Goal: Information Seeking & Learning: Compare options

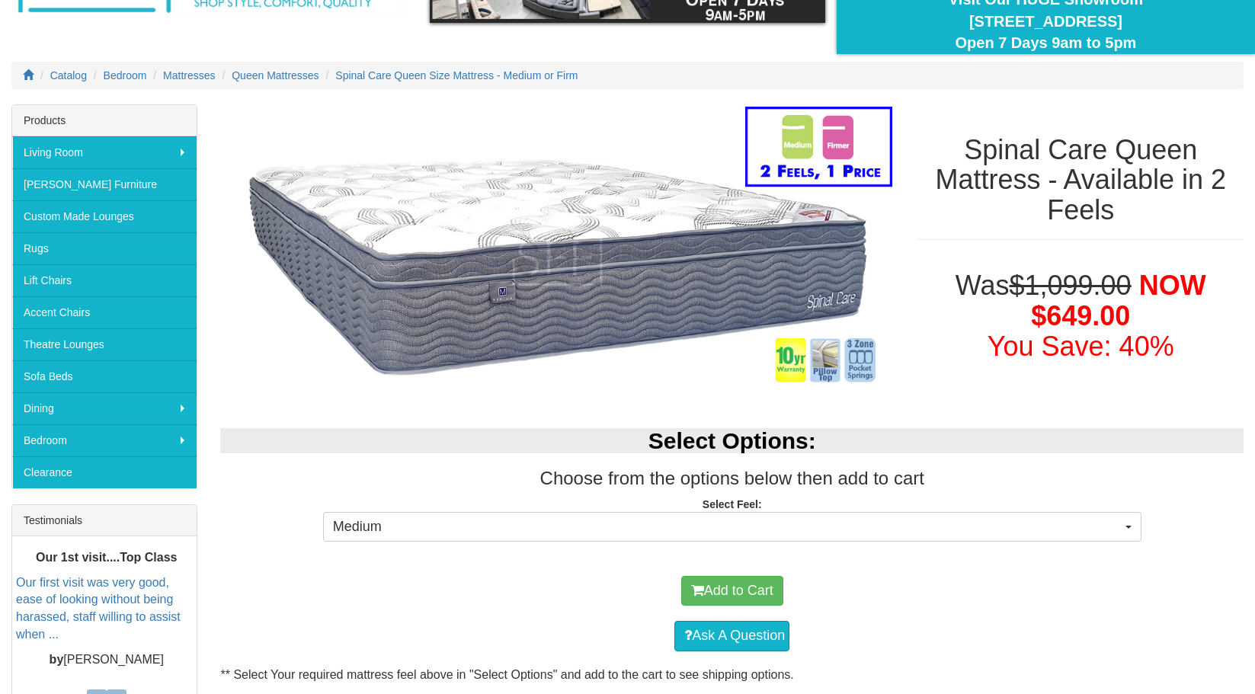
scroll to position [233, 0]
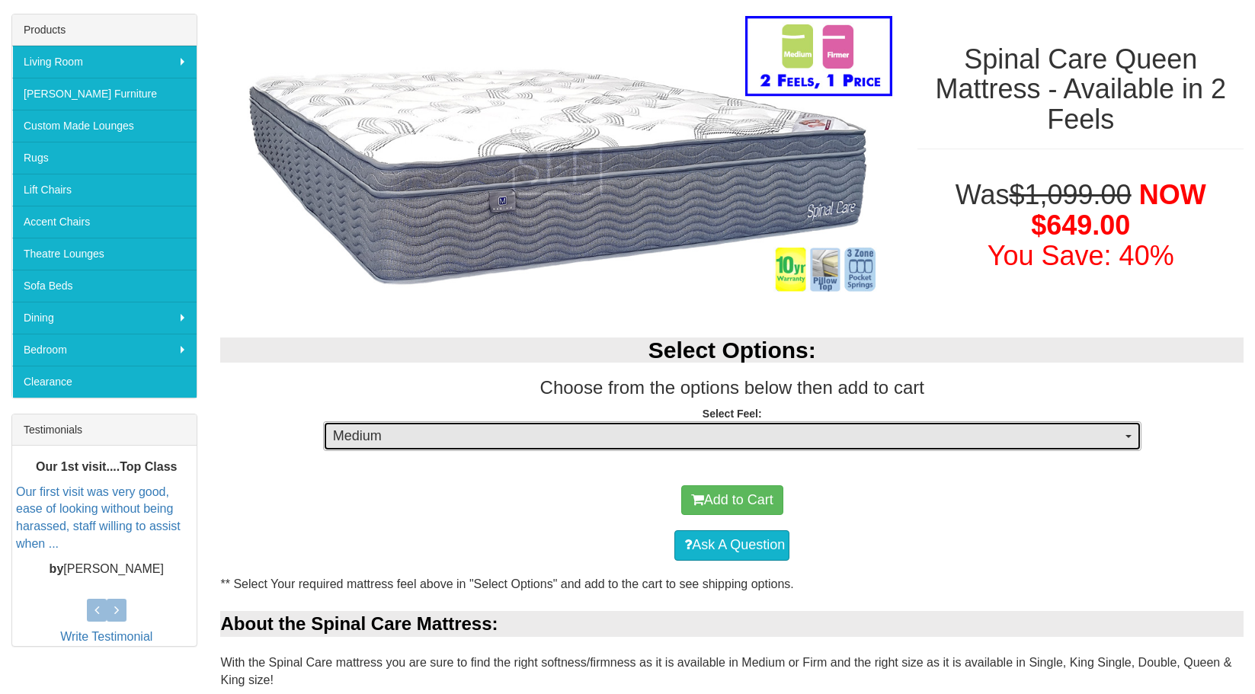
click at [698, 432] on span "Medium" at bounding box center [727, 437] width 789 height 20
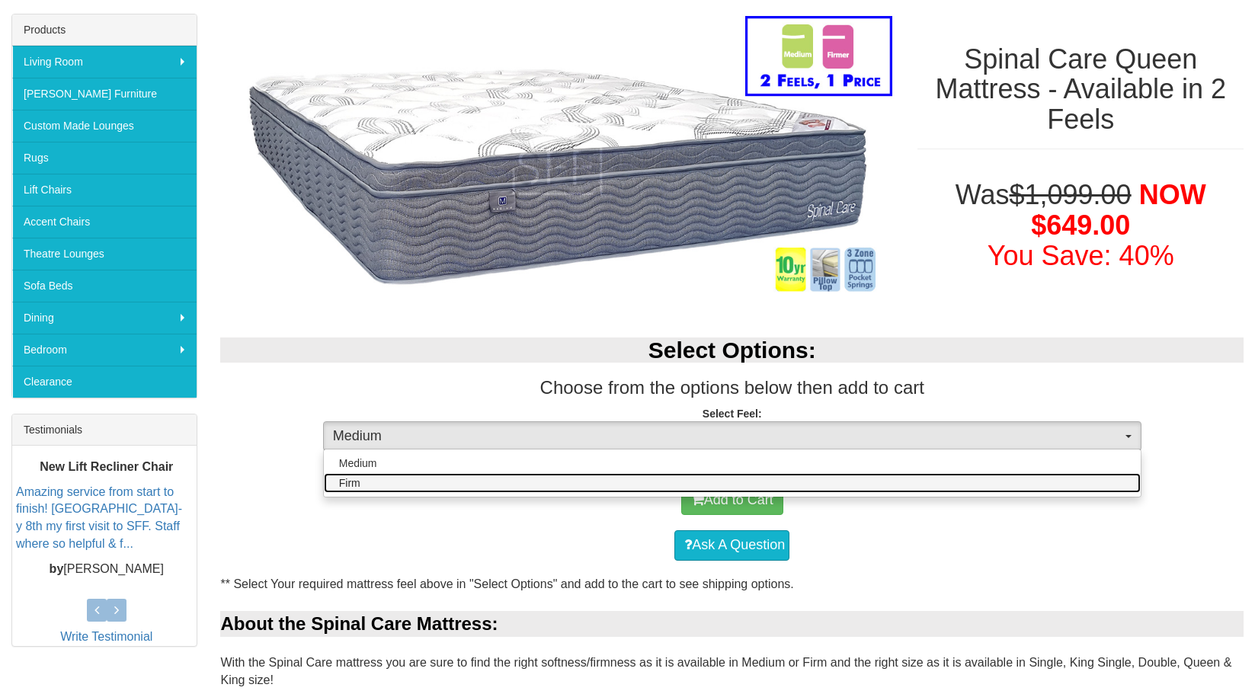
click at [506, 483] on link "Firm" at bounding box center [732, 483] width 817 height 20
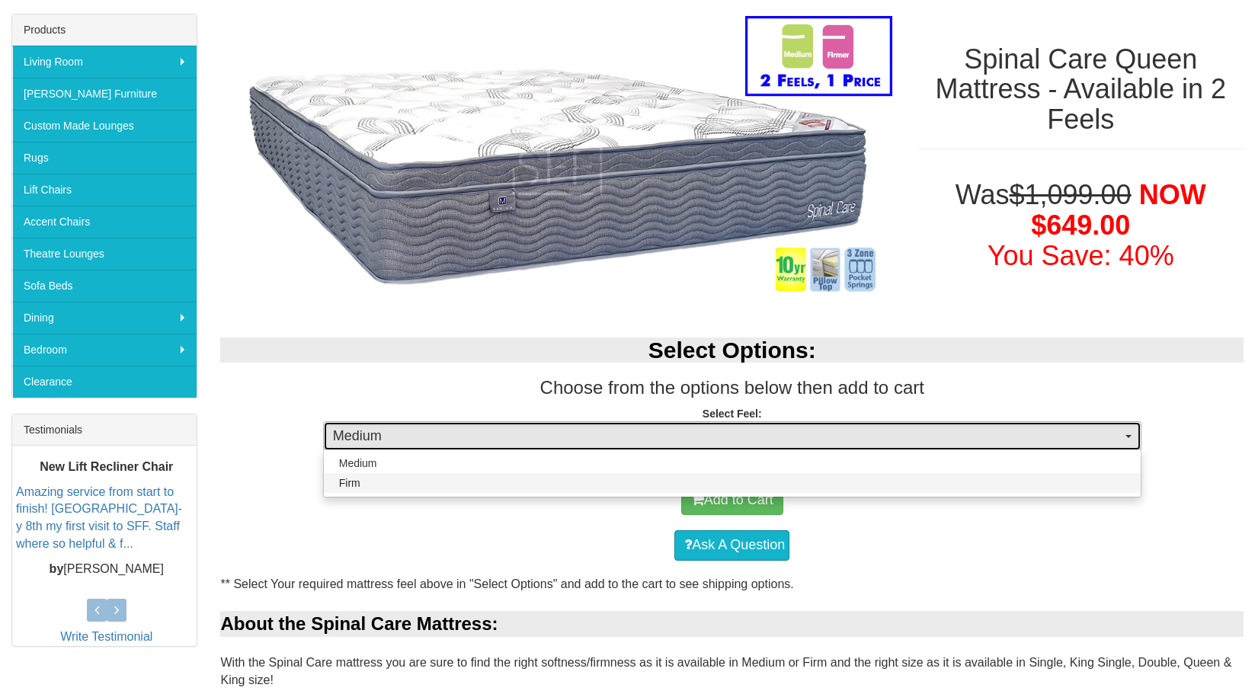
select select "1381"
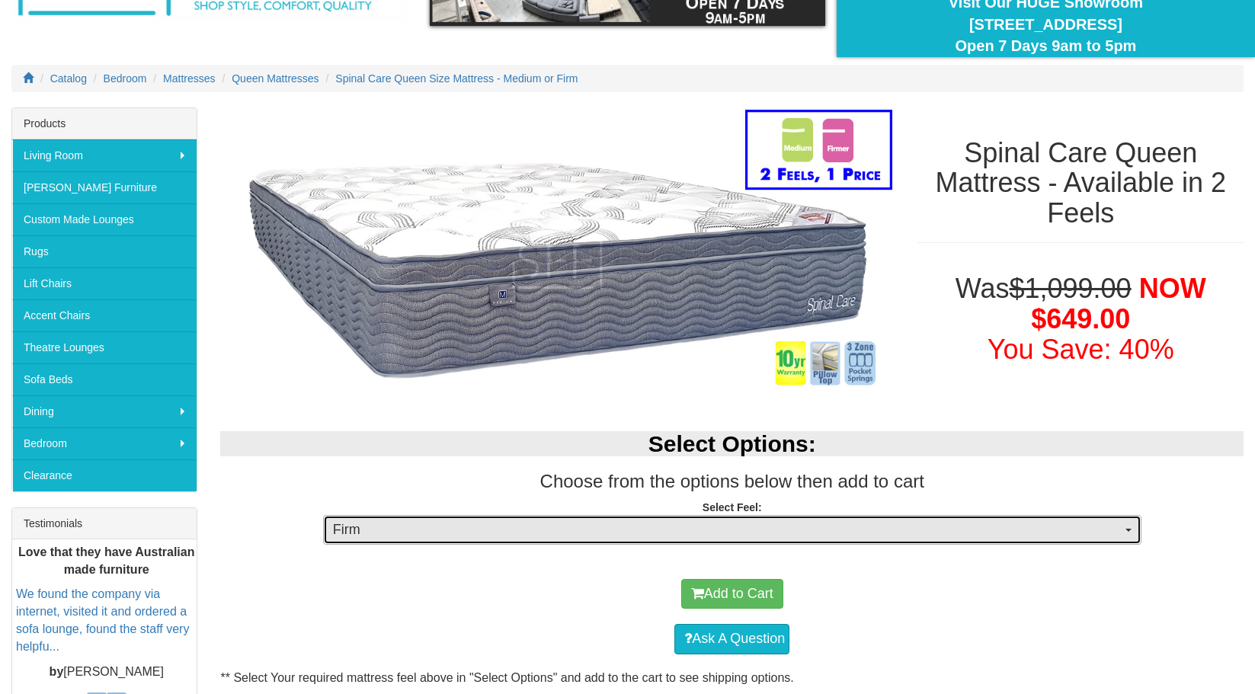
scroll to position [86, 0]
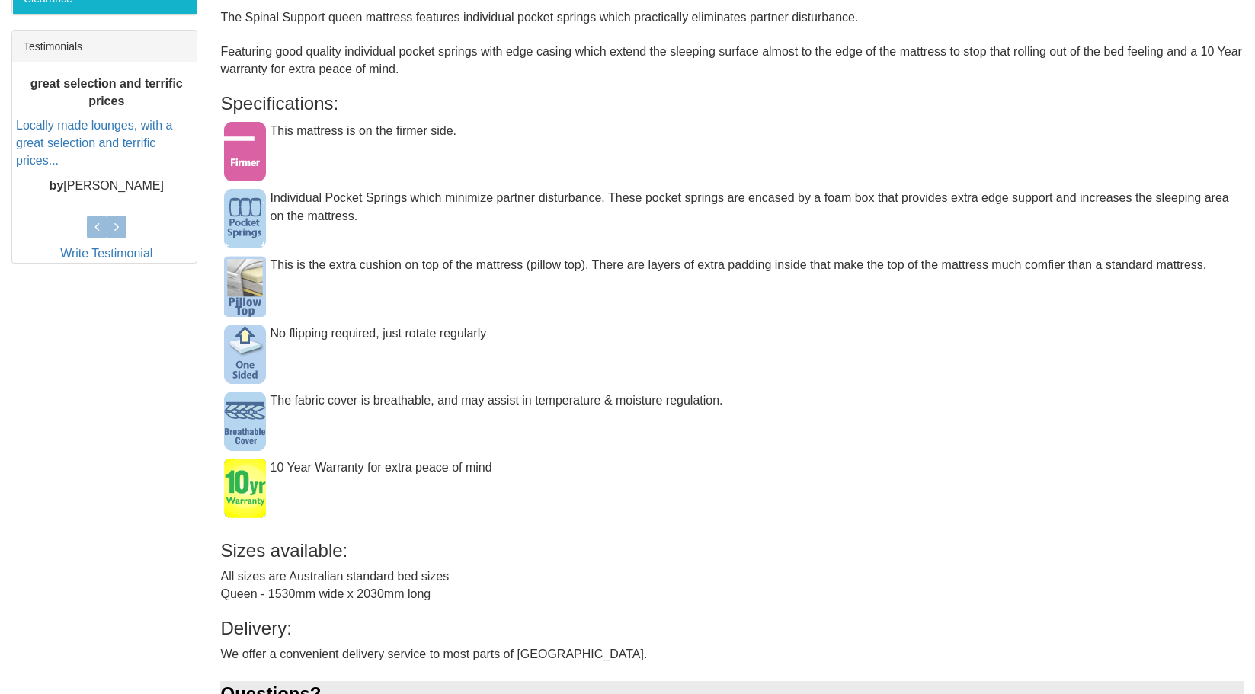
scroll to position [615, 0]
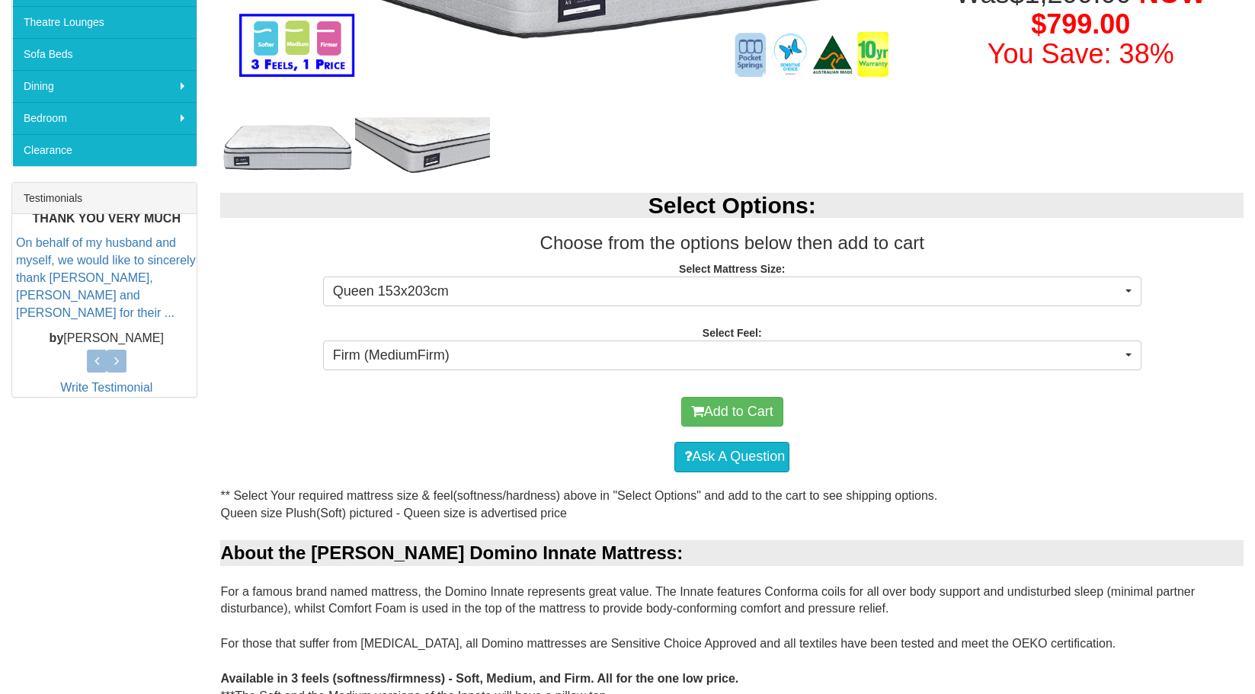
scroll to position [466, 0]
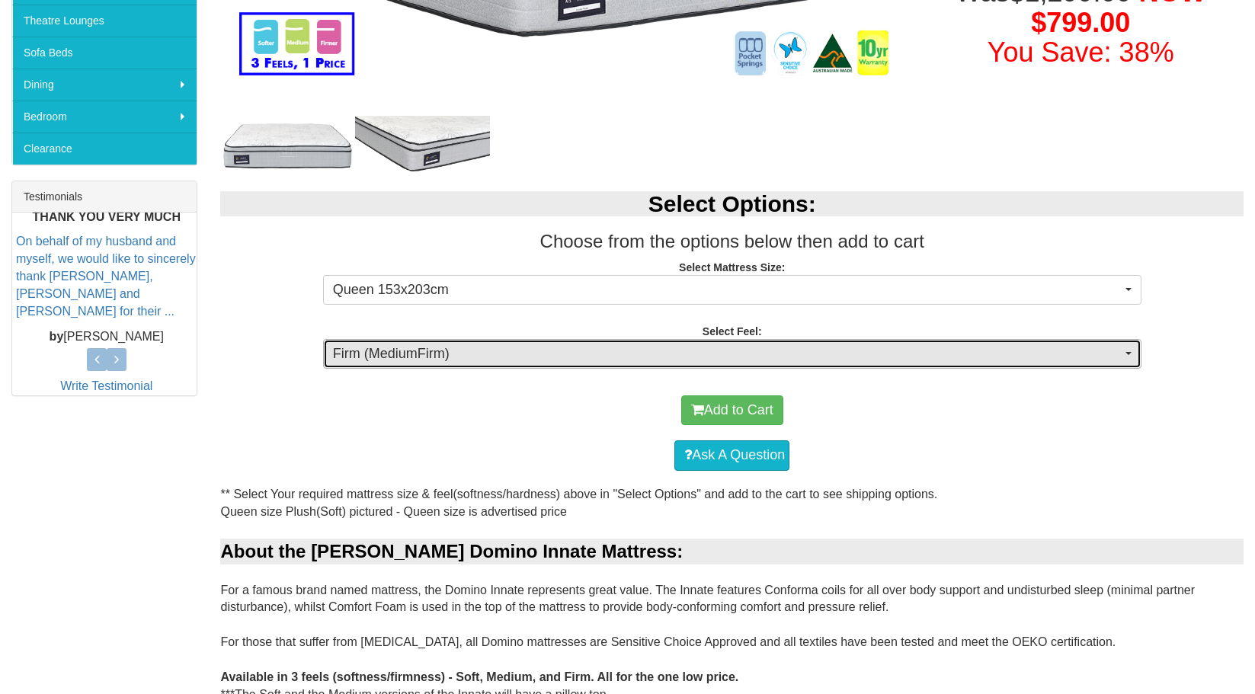
click at [680, 354] on span "Firm (MediumFirm)" at bounding box center [727, 354] width 789 height 20
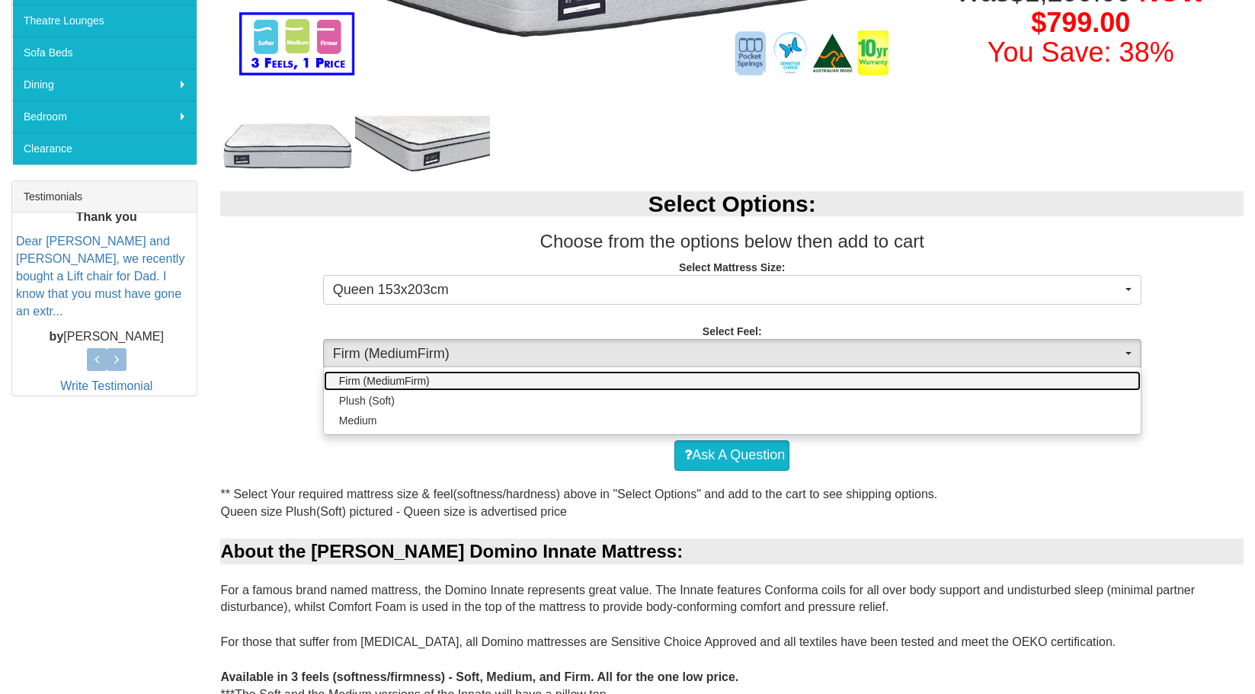
click at [575, 376] on link "Firm (MediumFirm)" at bounding box center [732, 381] width 817 height 20
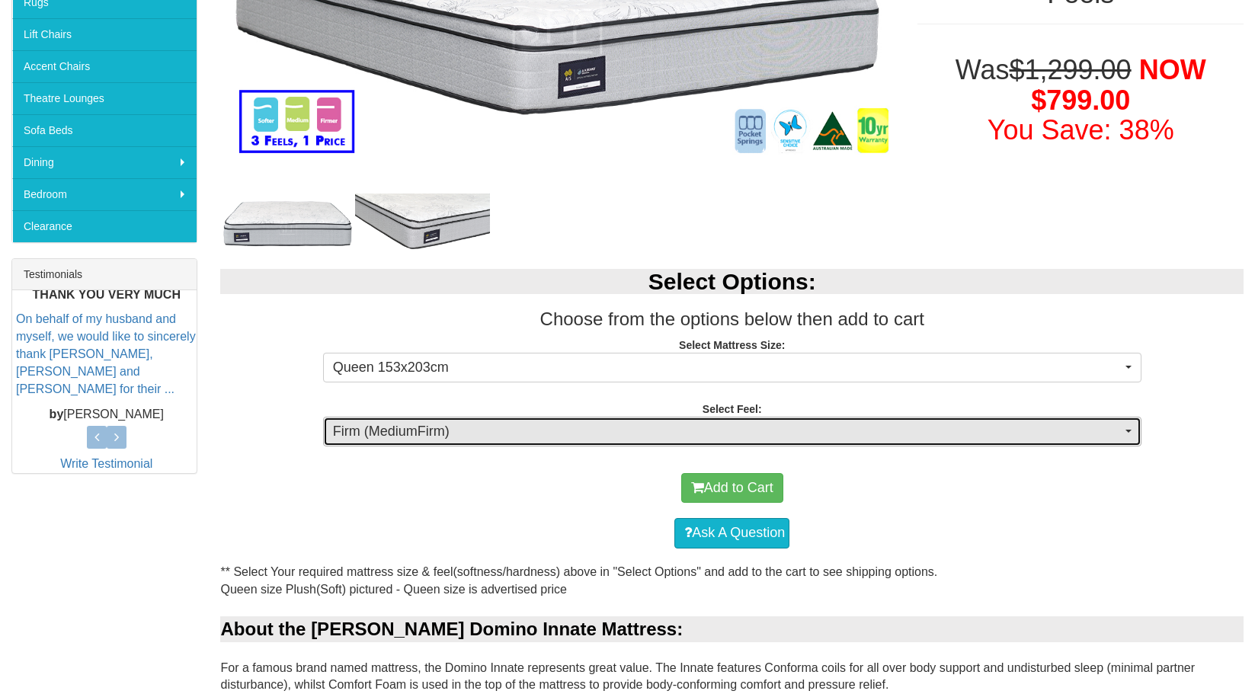
scroll to position [0, 0]
